Goal: Task Accomplishment & Management: Use online tool/utility

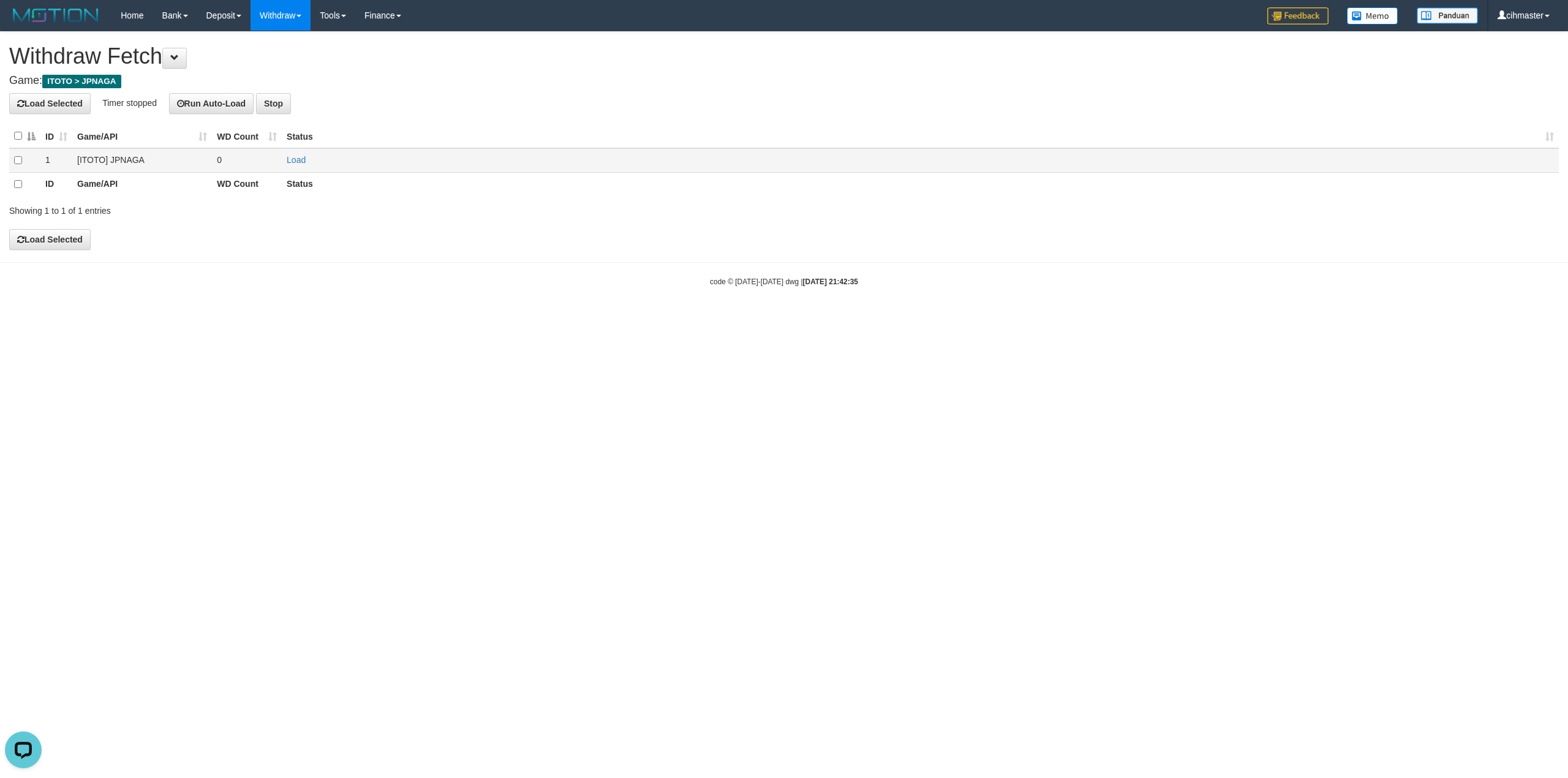
click at [305, 168] on td "Load" at bounding box center [921, 161] width 1277 height 25
click at [300, 161] on link "Load" at bounding box center [296, 160] width 19 height 10
click at [38, 101] on button "Load Selected" at bounding box center [50, 104] width 82 height 21
click at [295, 51] on link "WD List" at bounding box center [299, 58] width 97 height 16
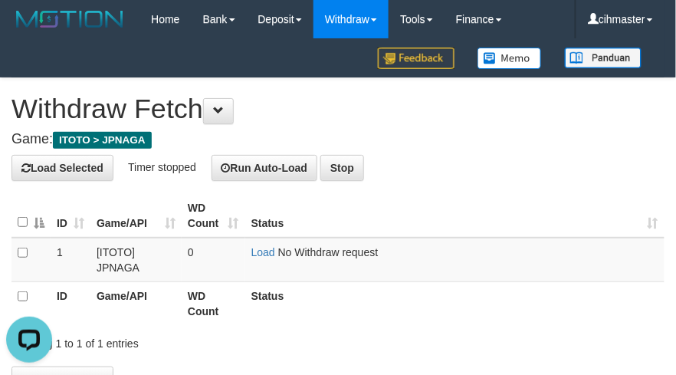
drag, startPoint x: 477, startPoint y: 141, endPoint x: 475, endPoint y: 133, distance: 8.6
click at [477, 141] on h4 "Game: ITOTO > JPNAGA" at bounding box center [337, 139] width 653 height 15
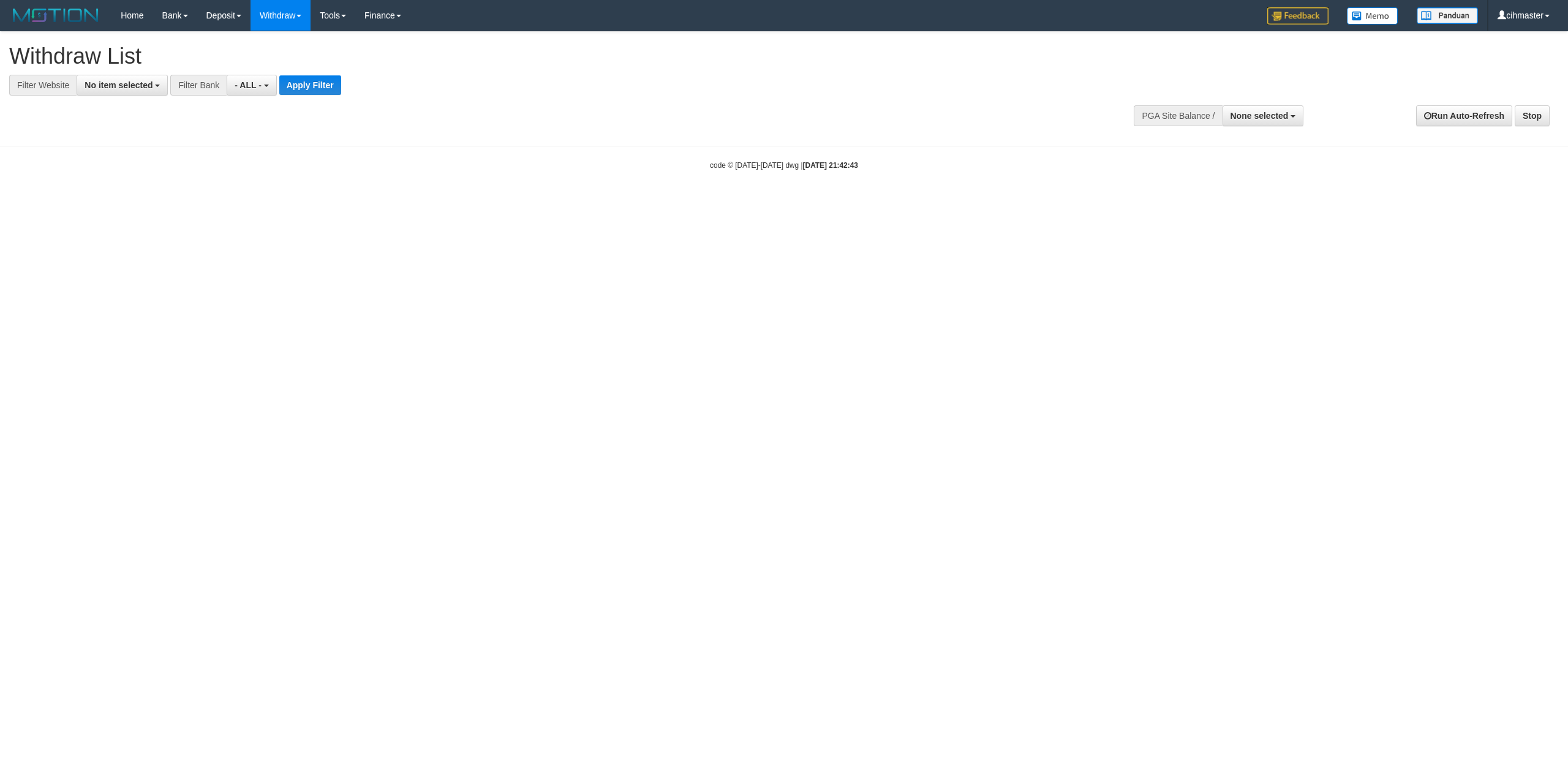
select select
drag, startPoint x: 86, startPoint y: 86, endPoint x: 125, endPoint y: 98, distance: 40.8
click at [86, 86] on span "No item selected" at bounding box center [118, 85] width 68 height 10
drag, startPoint x: 149, startPoint y: 172, endPoint x: 194, endPoint y: 148, distance: 51.0
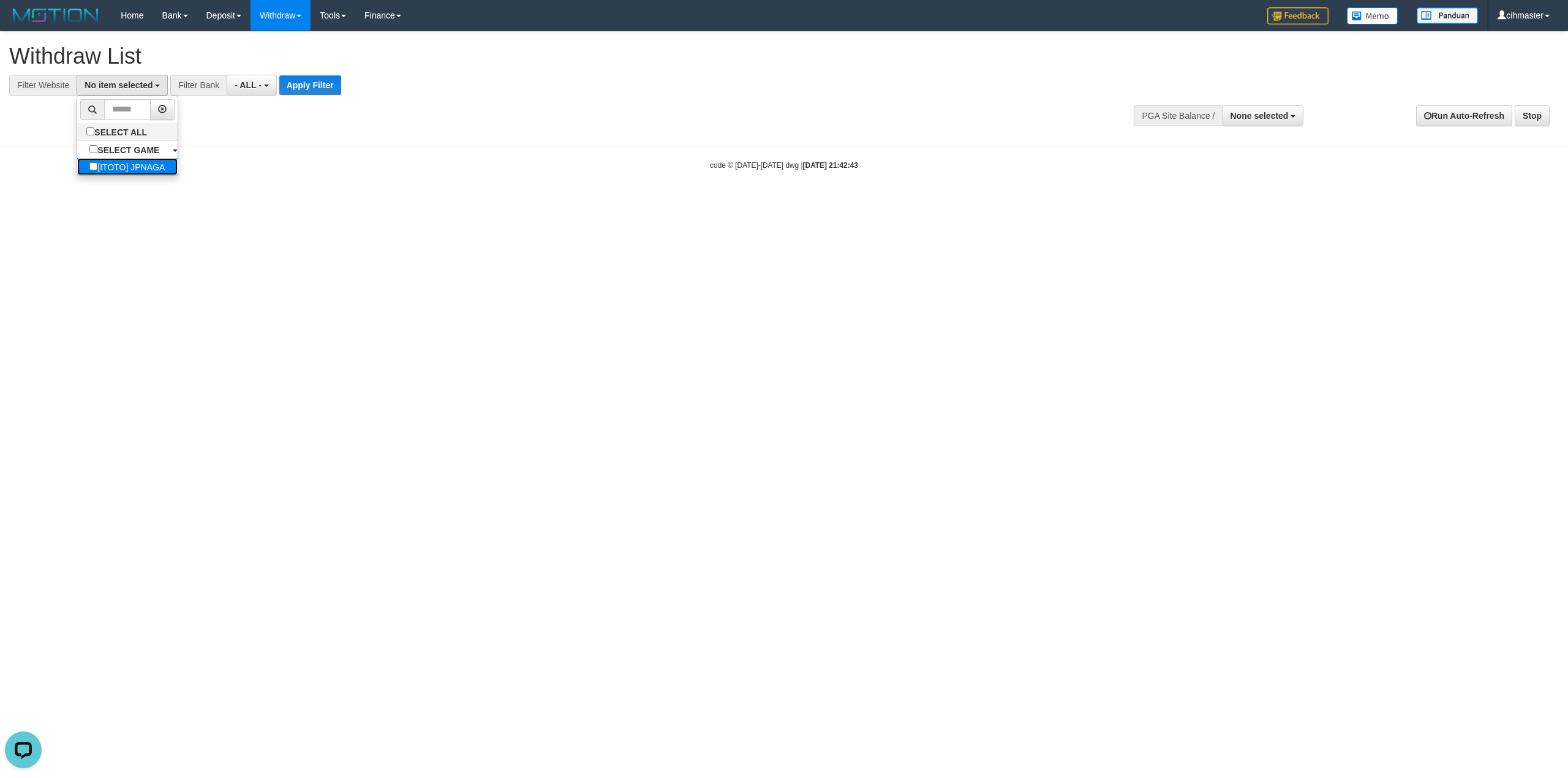
click at [149, 172] on label "[ITOTO] JPNAGA" at bounding box center [127, 166] width 100 height 17
select select "****"
click at [329, 79] on button "Apply Filter" at bounding box center [311, 85] width 62 height 20
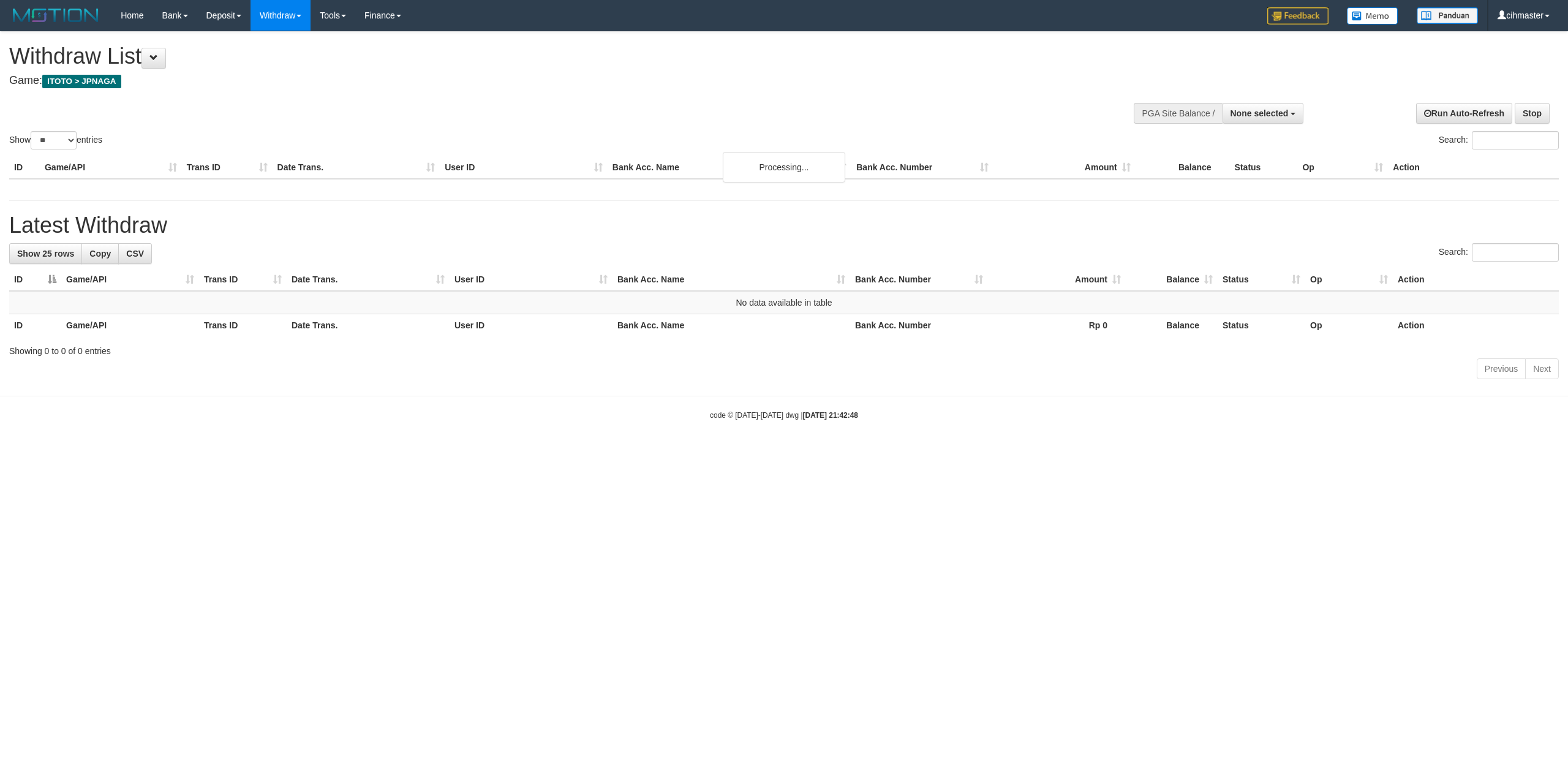
select select
select select "**"
